Goal: Navigation & Orientation: Find specific page/section

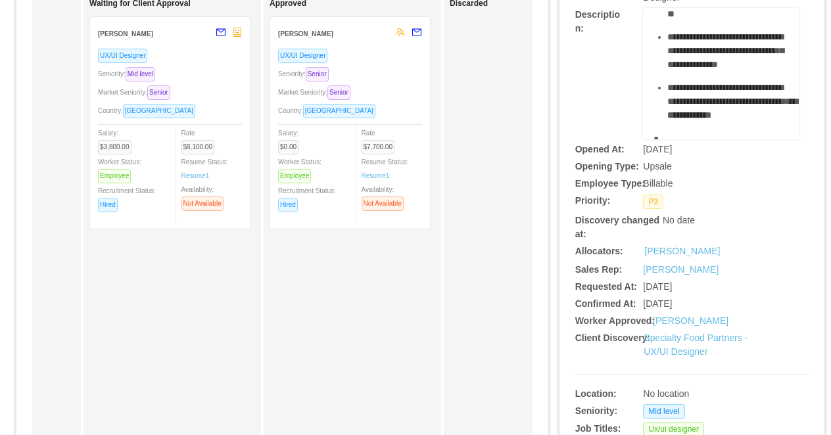
scroll to position [195, 0]
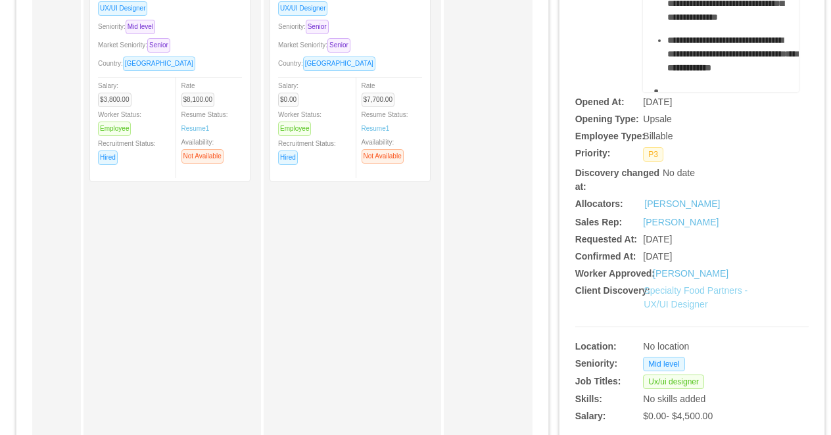
click at [660, 292] on link "Specialty Food Partners - UX/UI Designer" at bounding box center [696, 297] width 104 height 24
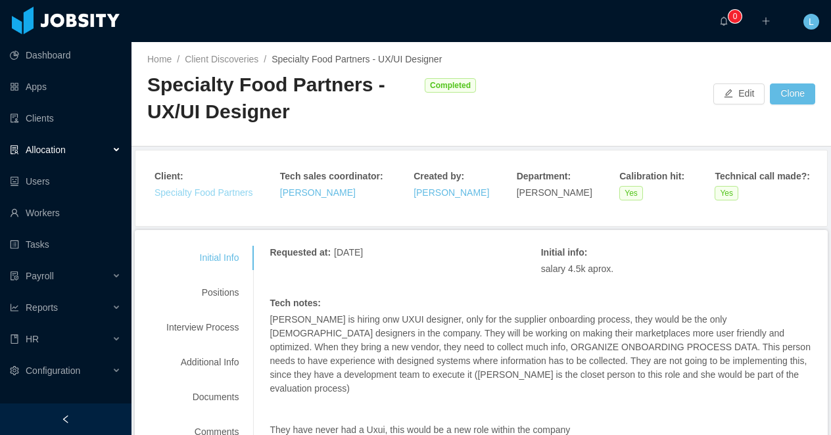
click at [189, 195] on link "Specialty Food Partners" at bounding box center [204, 192] width 98 height 11
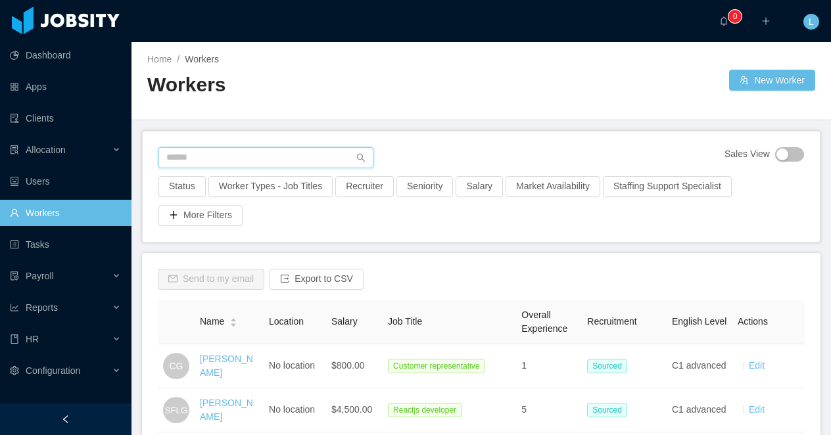
click at [193, 161] on input "text" at bounding box center [265, 157] width 215 height 21
paste input "**********"
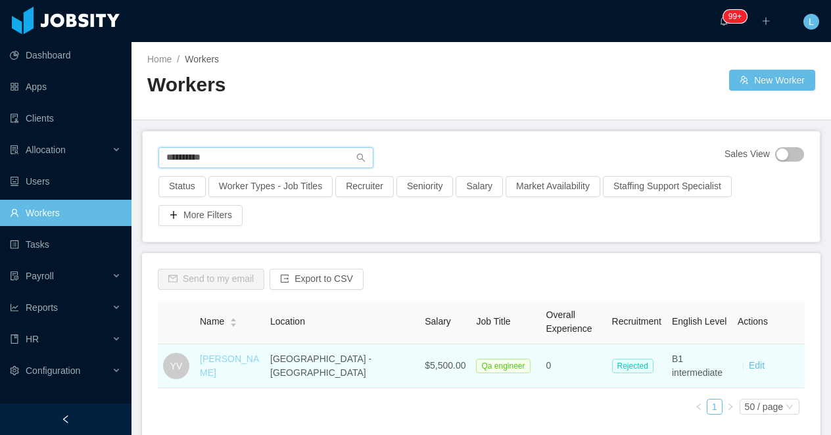
type input "**********"
click at [225, 369] on link "Yuri Vayne" at bounding box center [229, 366] width 59 height 24
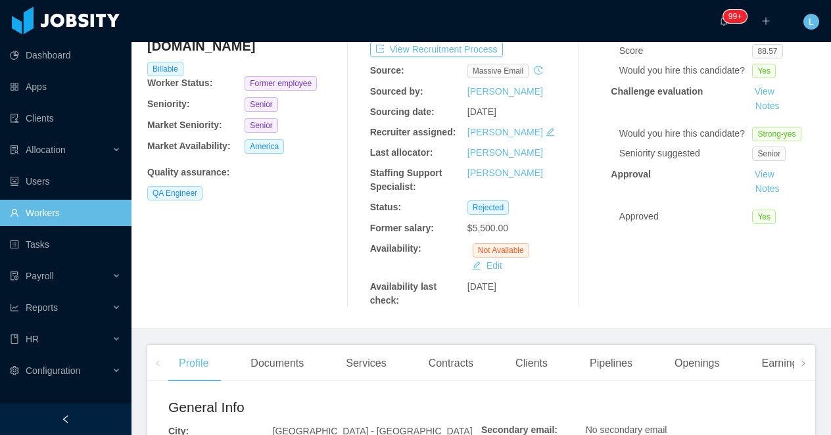
scroll to position [160, 0]
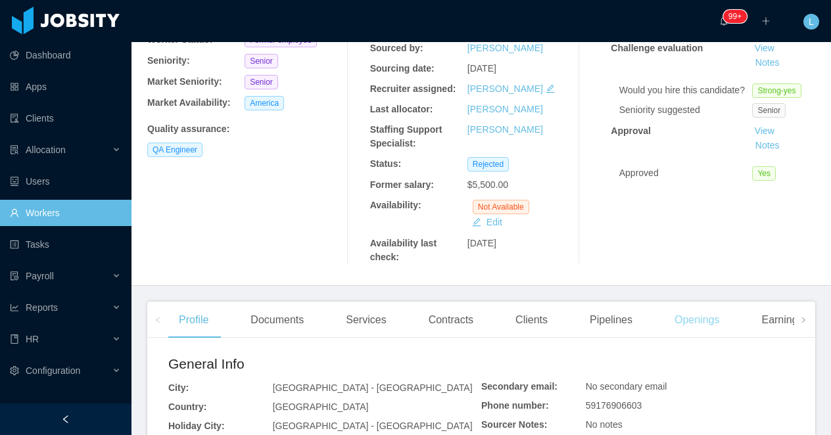
click at [699, 320] on div "Openings" at bounding box center [697, 320] width 66 height 37
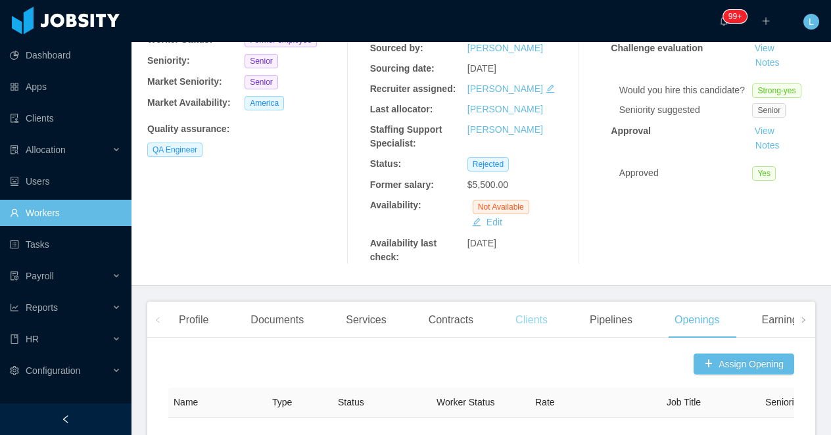
click at [527, 316] on div "Clients" at bounding box center [531, 320] width 53 height 37
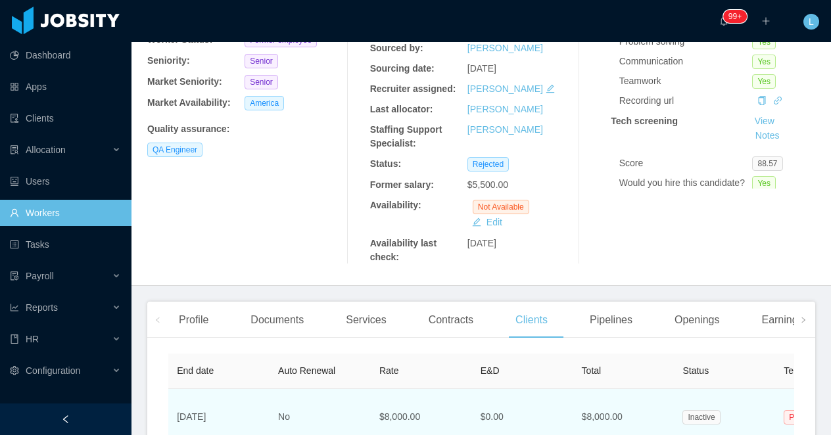
scroll to position [0, 510]
